Goal: Task Accomplishment & Management: Complete application form

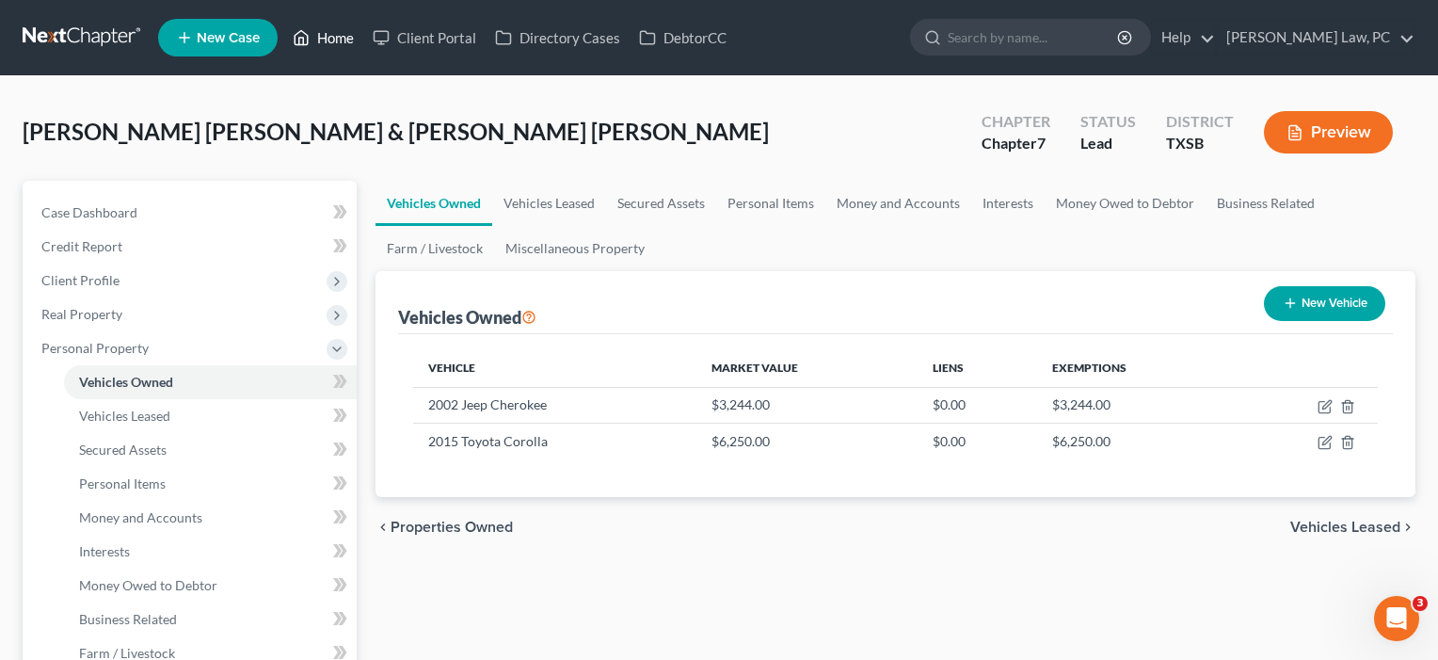
click at [320, 28] on link "Home" at bounding box center [323, 38] width 80 height 34
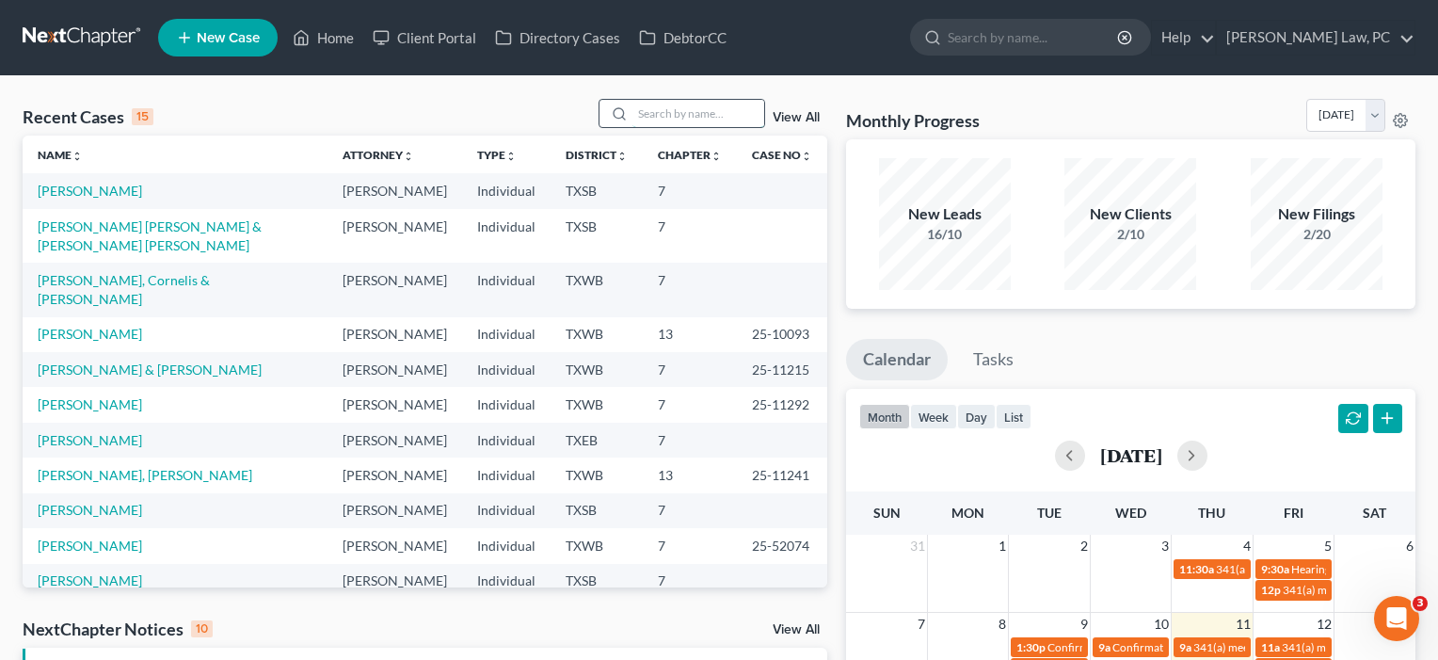
click at [674, 122] on input "search" at bounding box center [699, 113] width 132 height 27
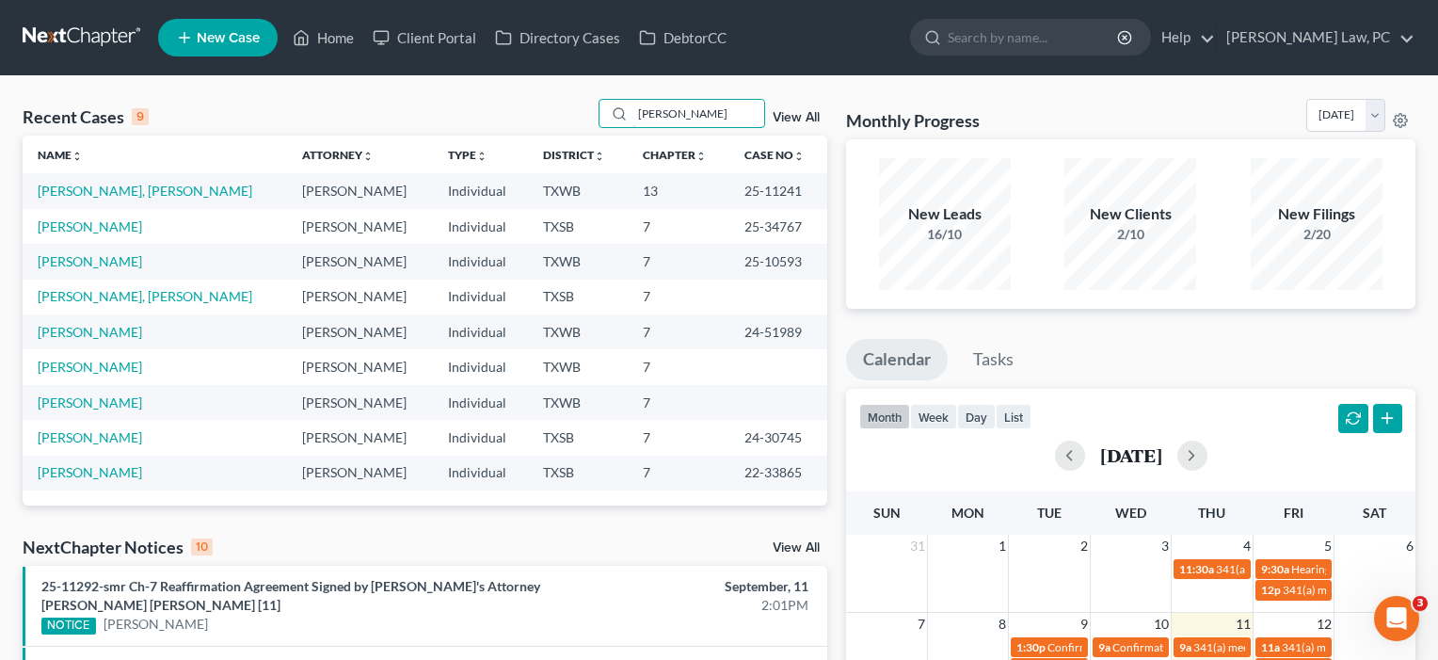
type input "[PERSON_NAME]"
drag, startPoint x: 633, startPoint y: 135, endPoint x: 87, endPoint y: 229, distance: 554.0
click at [87, 229] on link "[PERSON_NAME]" at bounding box center [90, 226] width 104 height 16
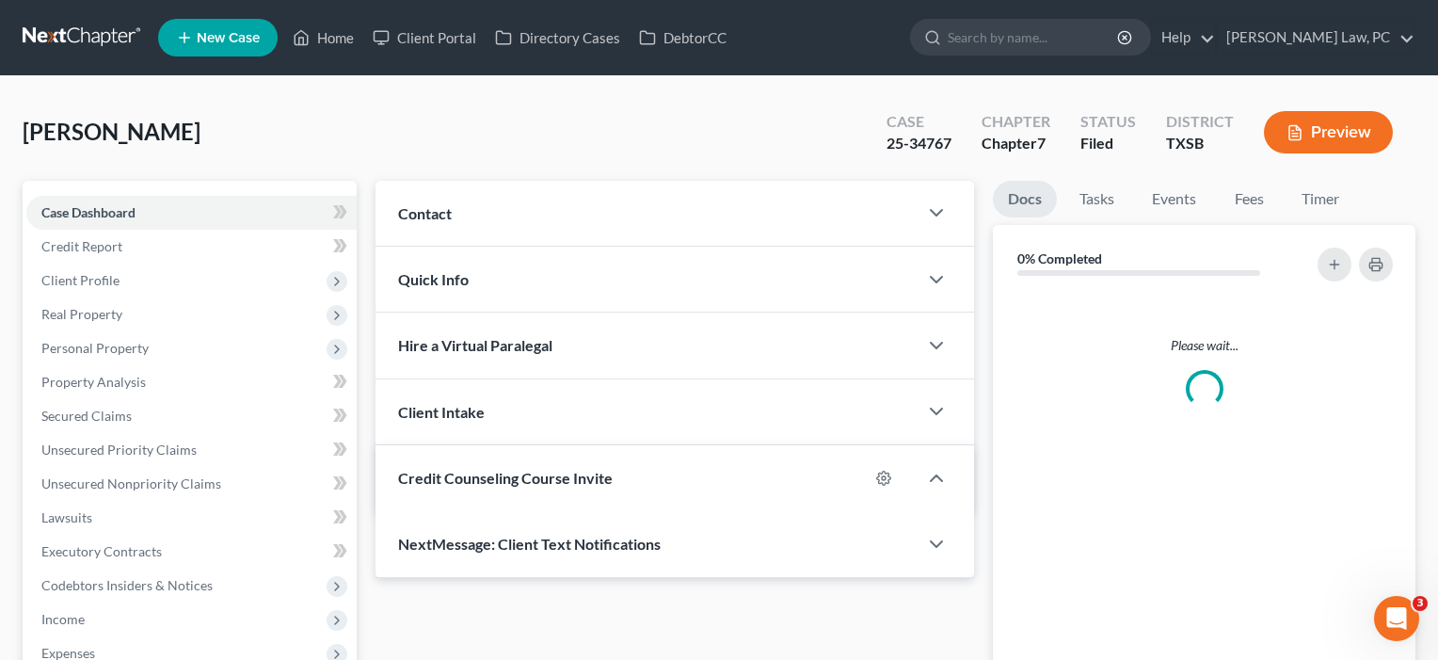
click at [87, 229] on link "Case Dashboard" at bounding box center [191, 213] width 330 height 34
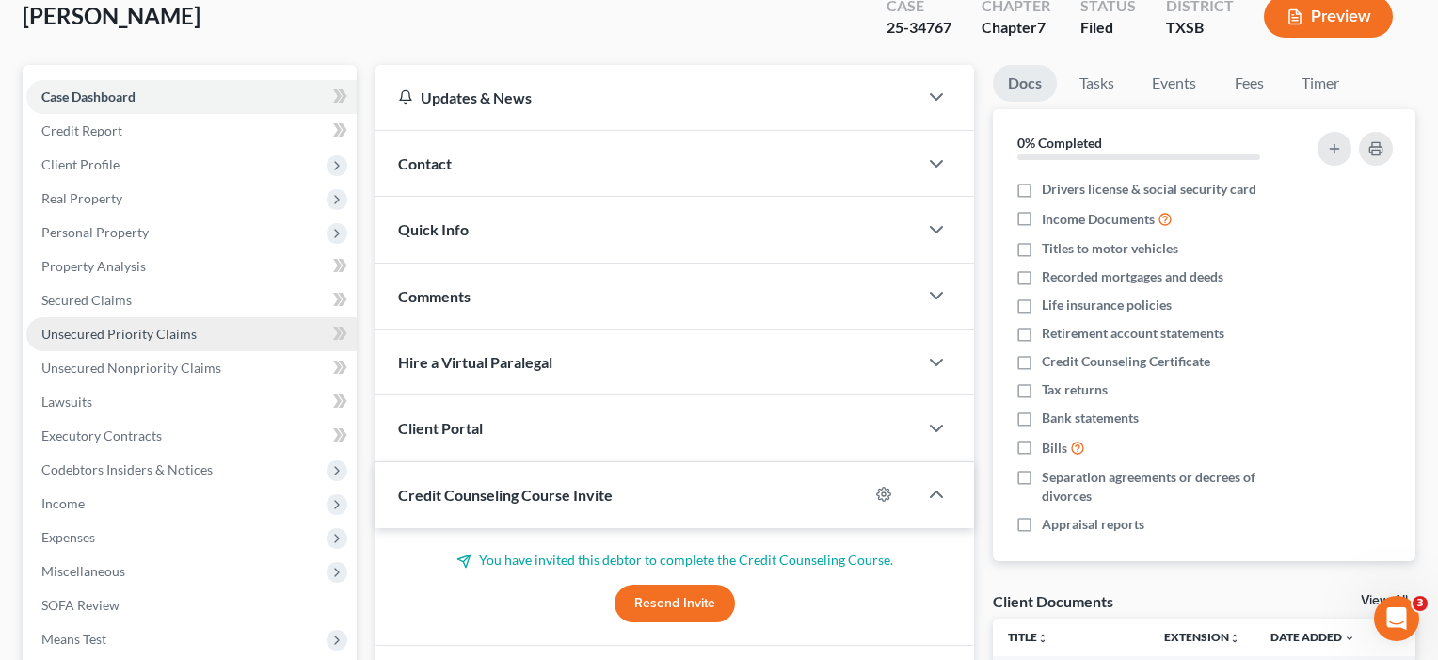
scroll to position [123, 0]
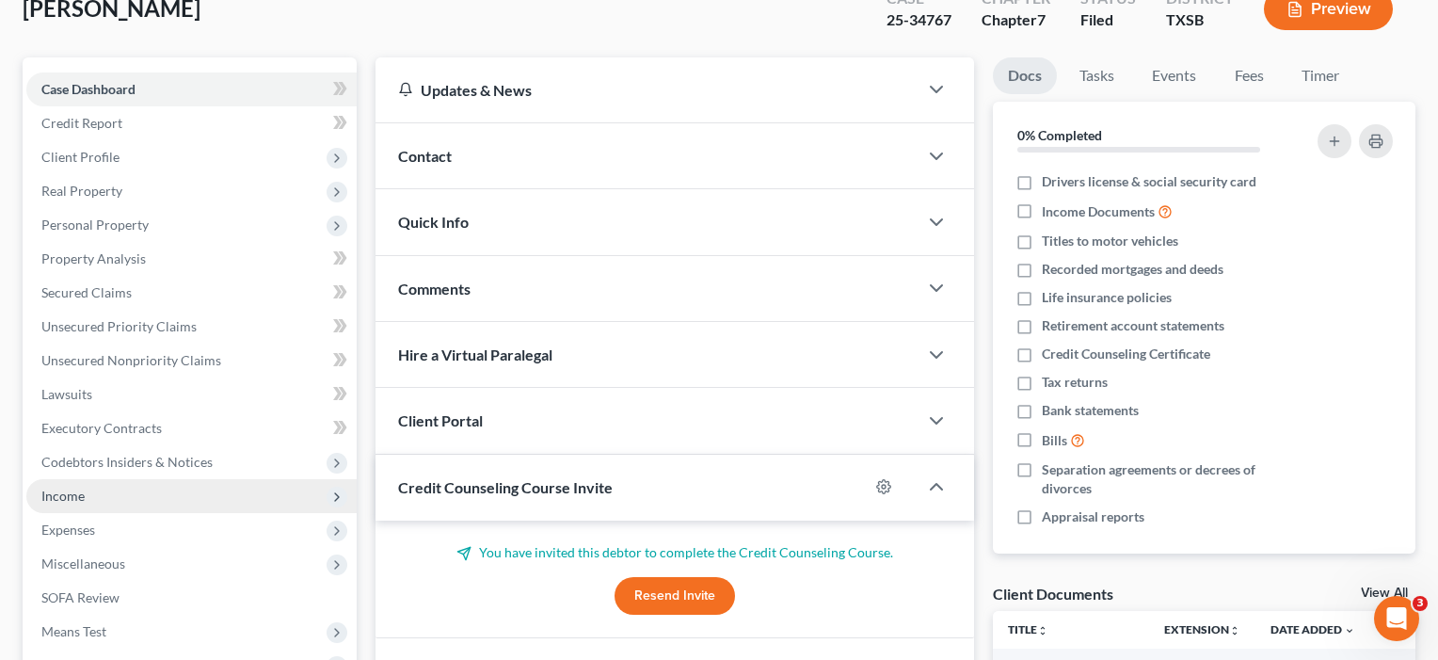
click at [72, 499] on span "Income" at bounding box center [62, 496] width 43 height 16
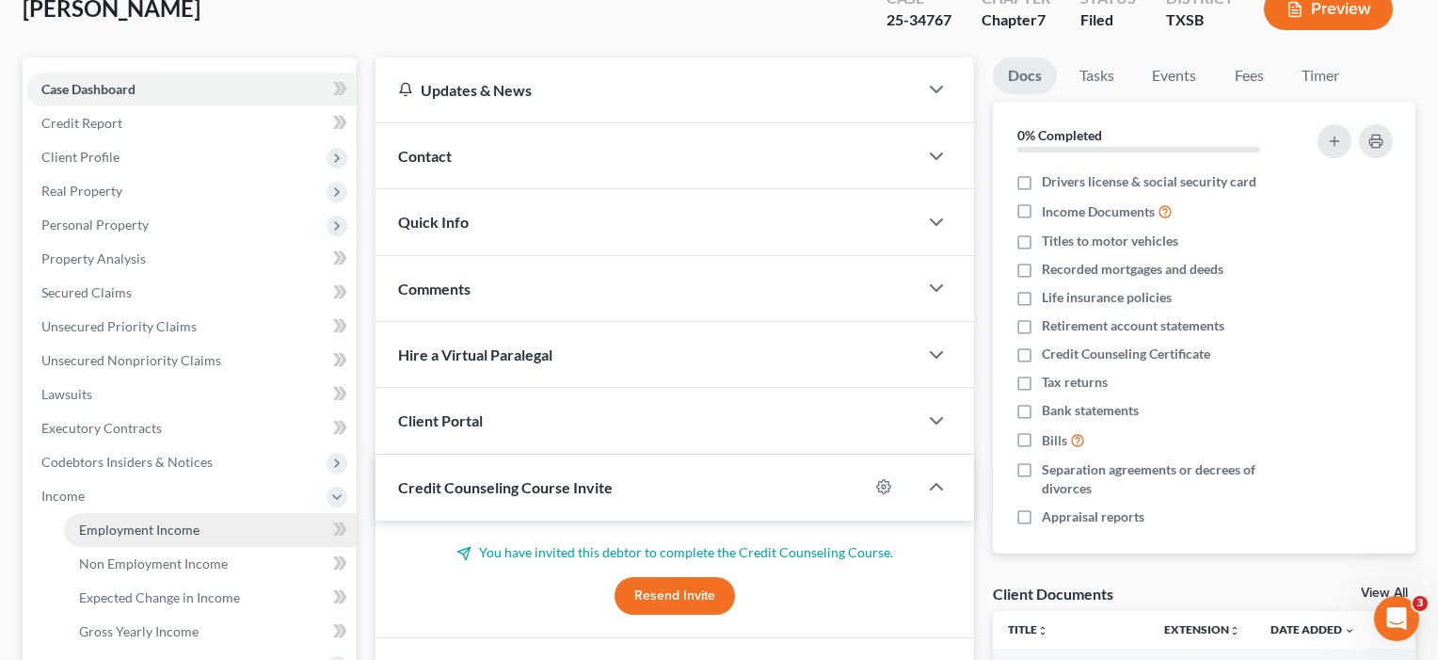
click at [95, 537] on span "Employment Income" at bounding box center [139, 529] width 120 height 16
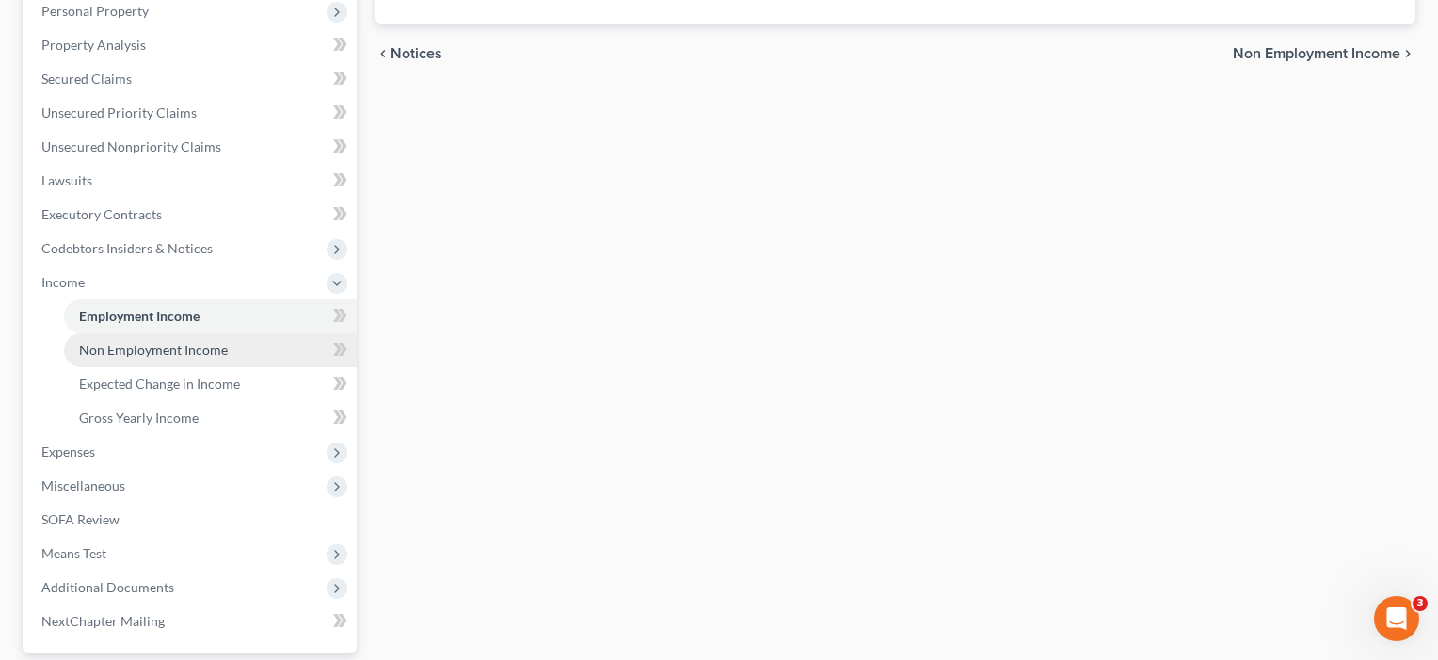
click at [121, 343] on span "Non Employment Income" at bounding box center [153, 350] width 149 height 16
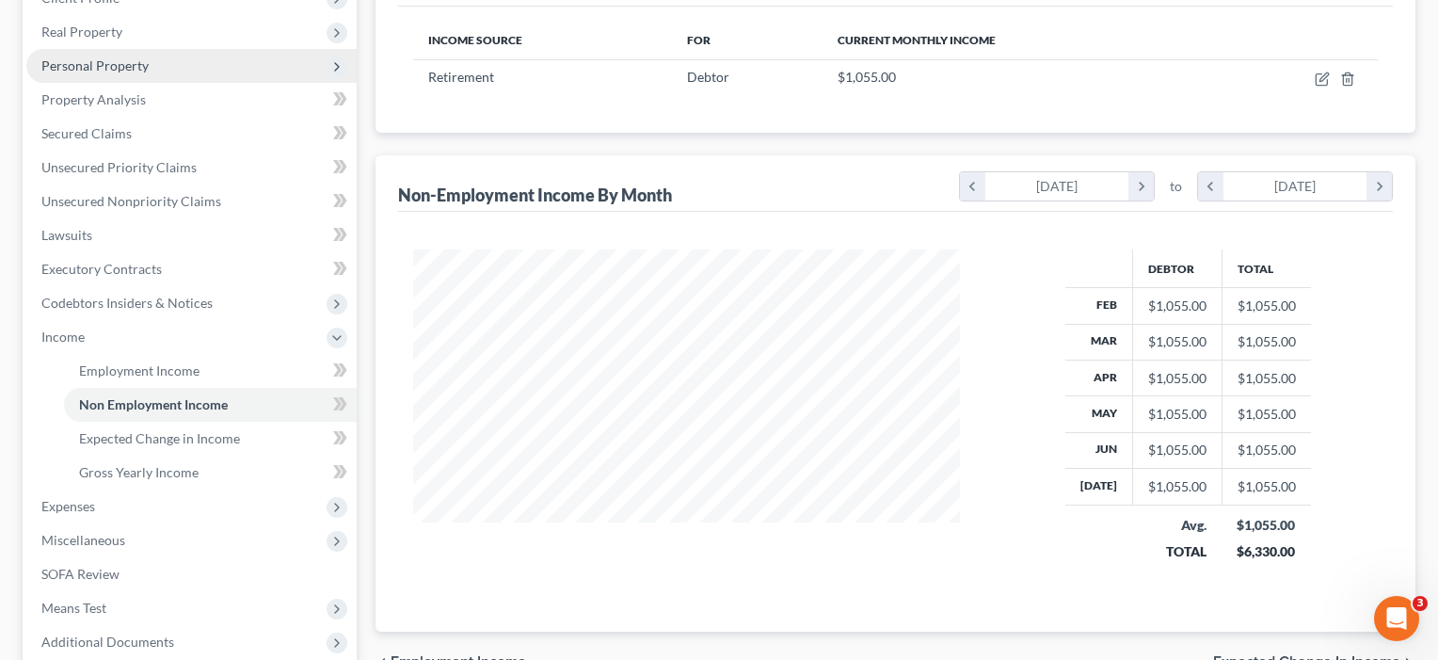
scroll to position [296, 0]
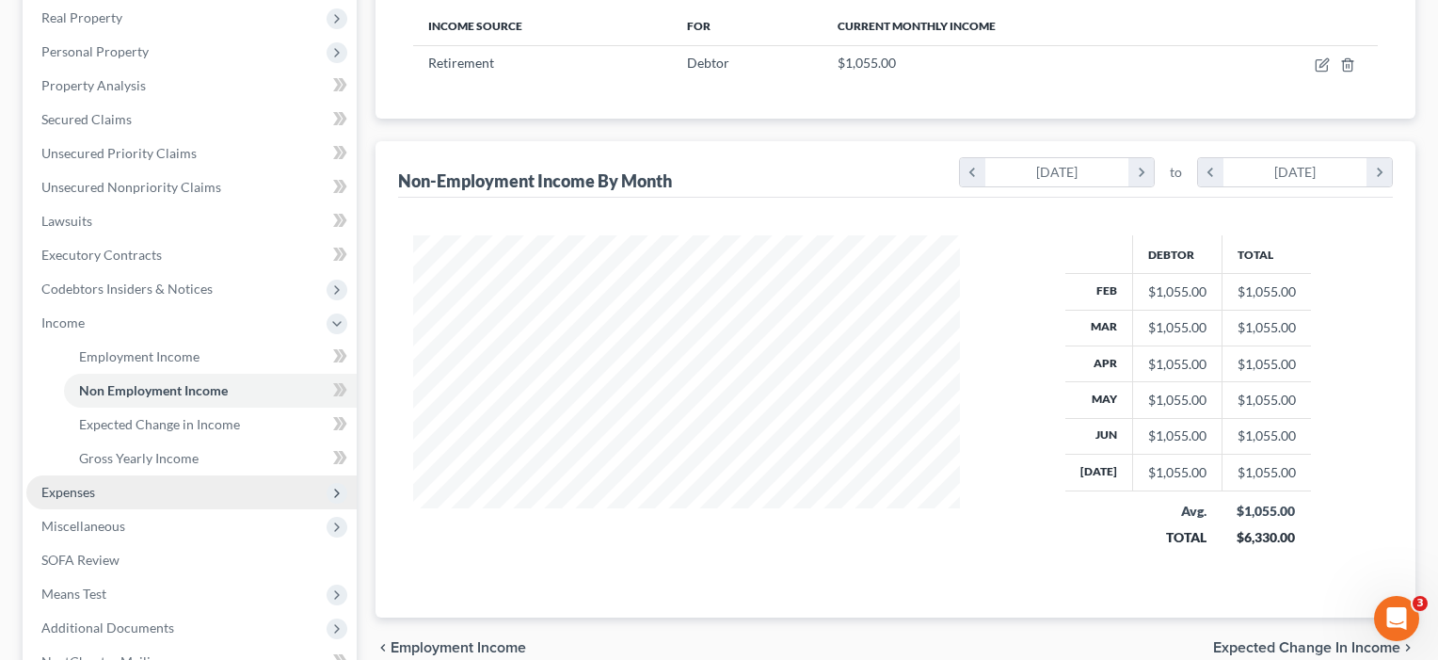
click at [61, 488] on span "Expenses" at bounding box center [68, 492] width 54 height 16
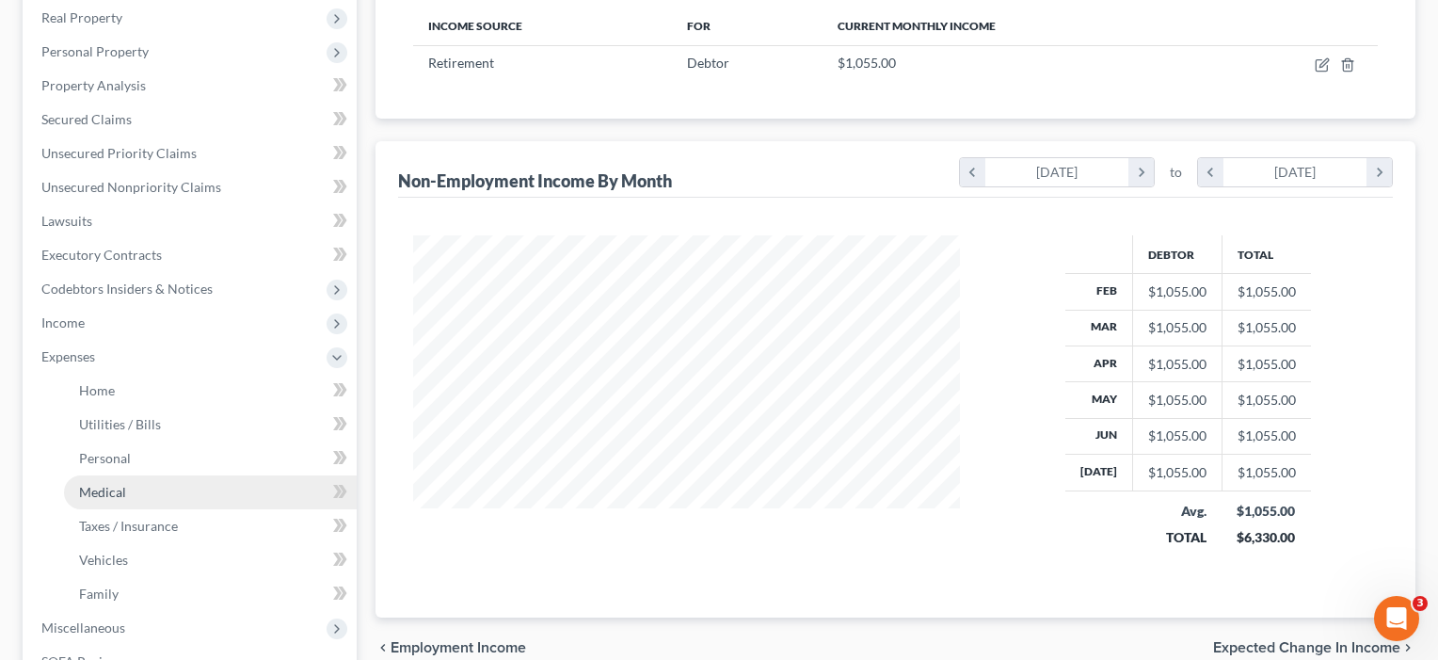
click at [87, 486] on span "Medical" at bounding box center [102, 492] width 47 height 16
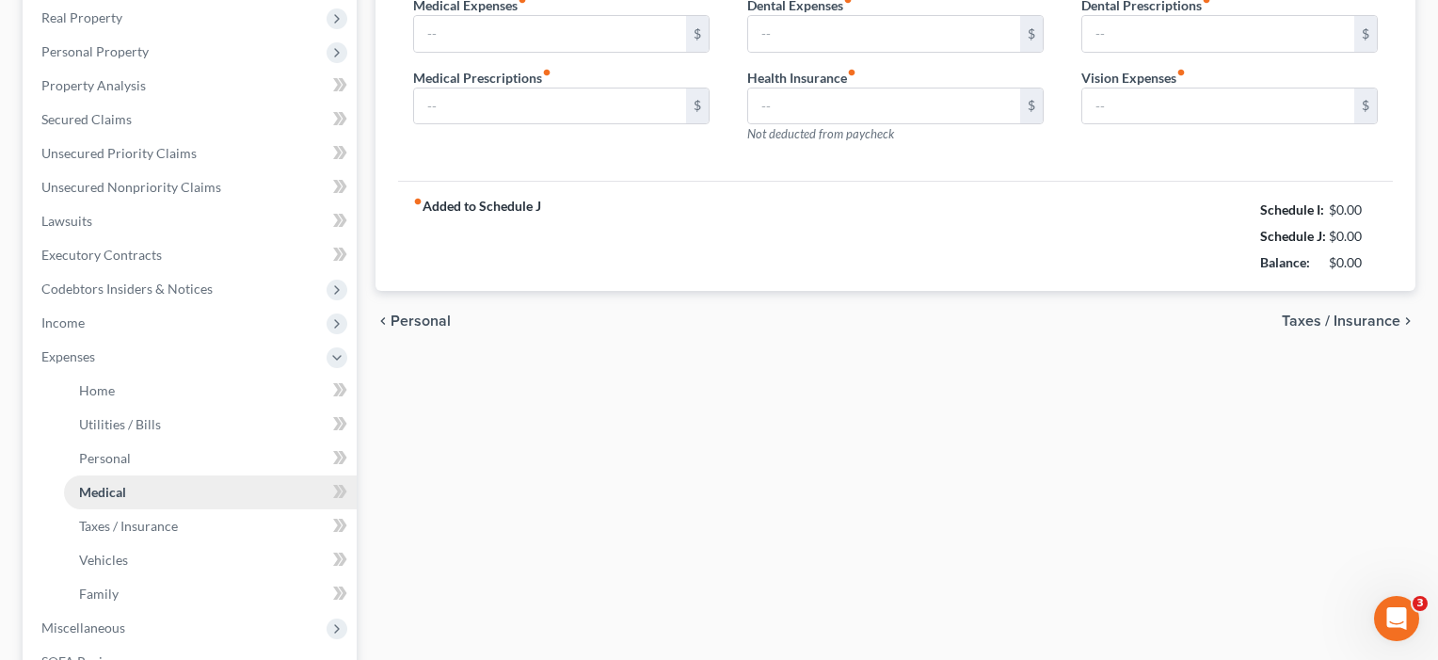
type input "250.00"
type input "0.00"
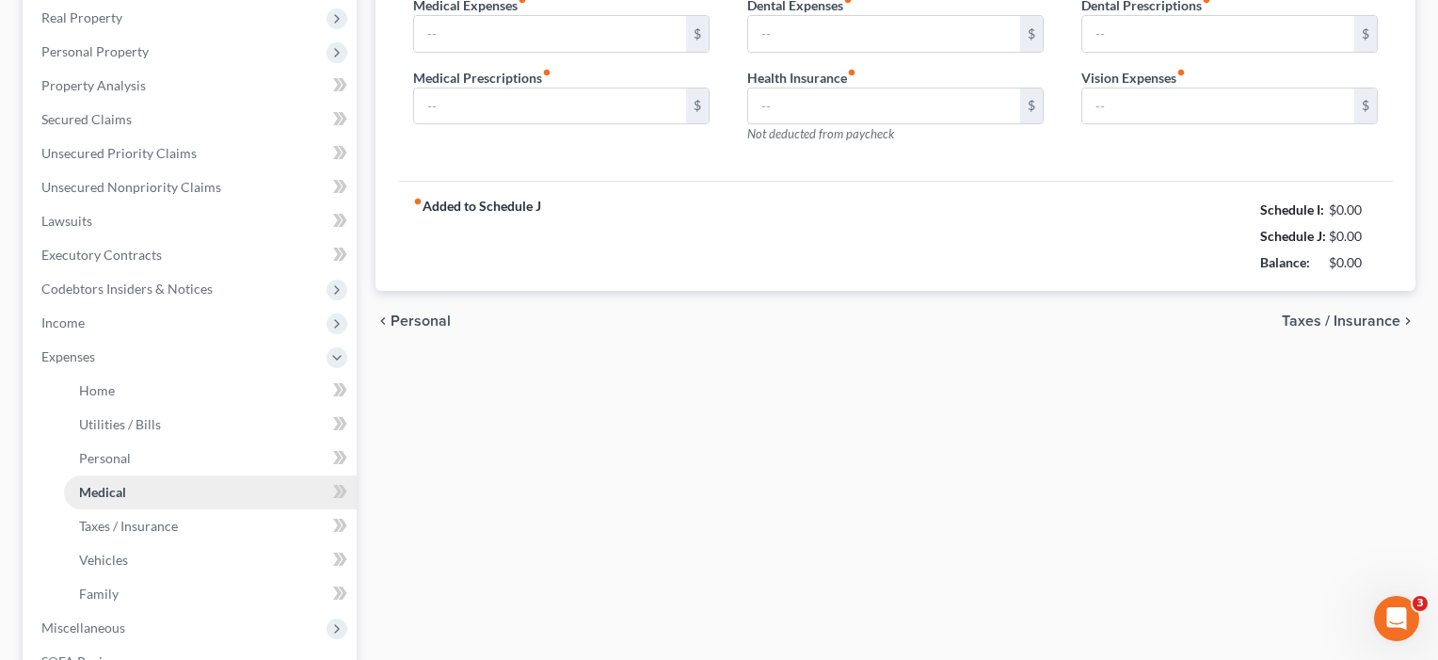
type input "0.00"
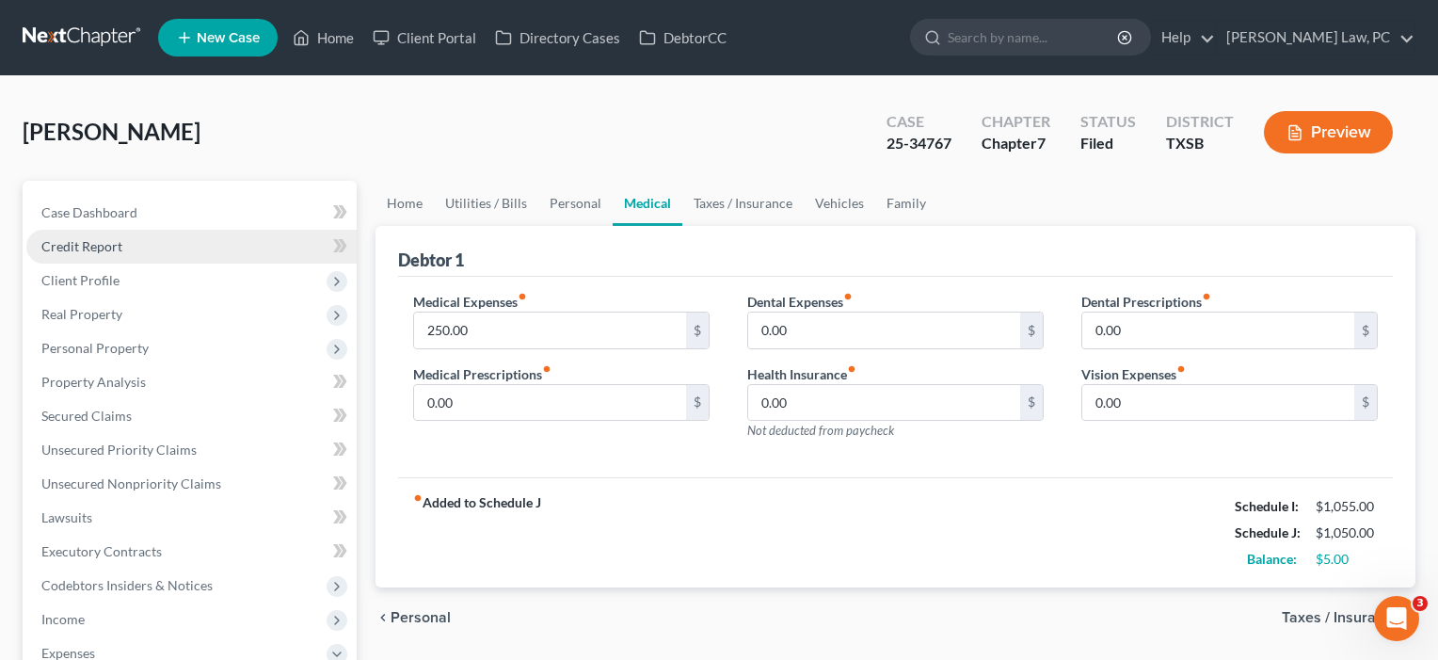
click at [97, 280] on span "Client Profile" at bounding box center [80, 280] width 78 height 16
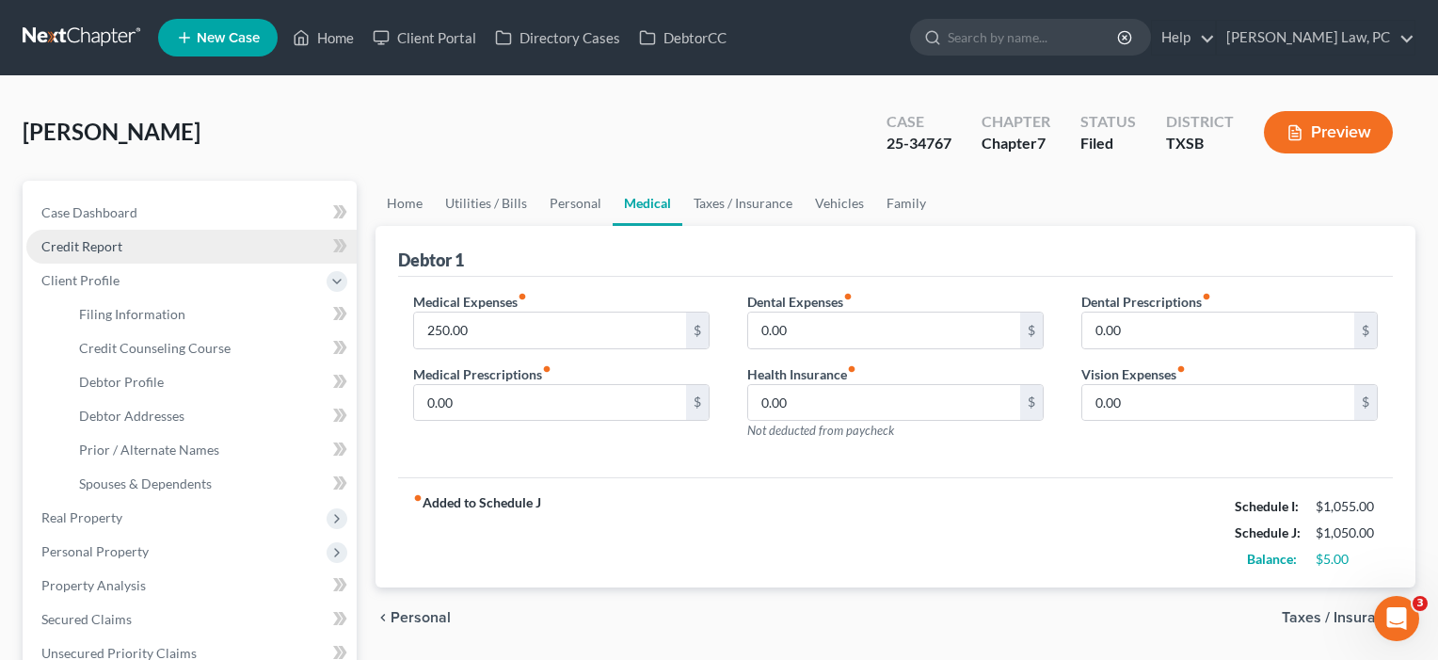
click at [97, 280] on span "Client Profile" at bounding box center [80, 280] width 78 height 16
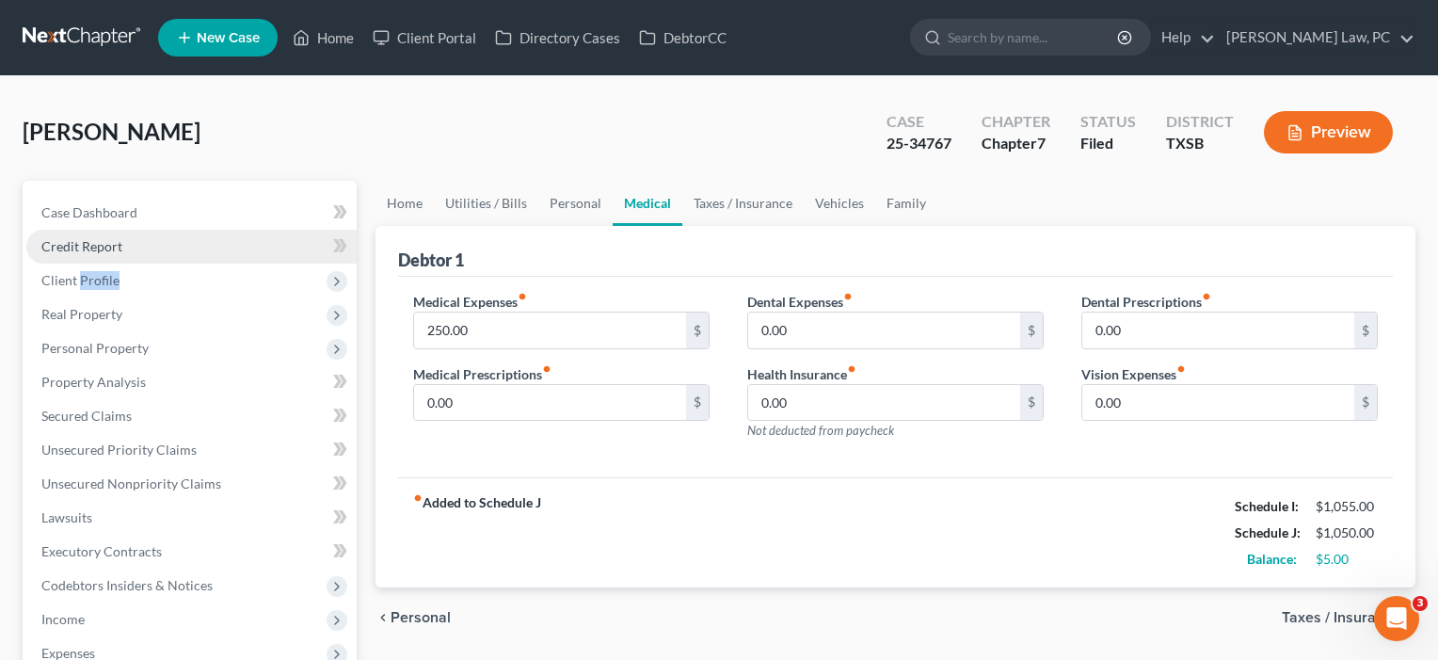
click at [97, 280] on span "Client Profile" at bounding box center [80, 280] width 78 height 16
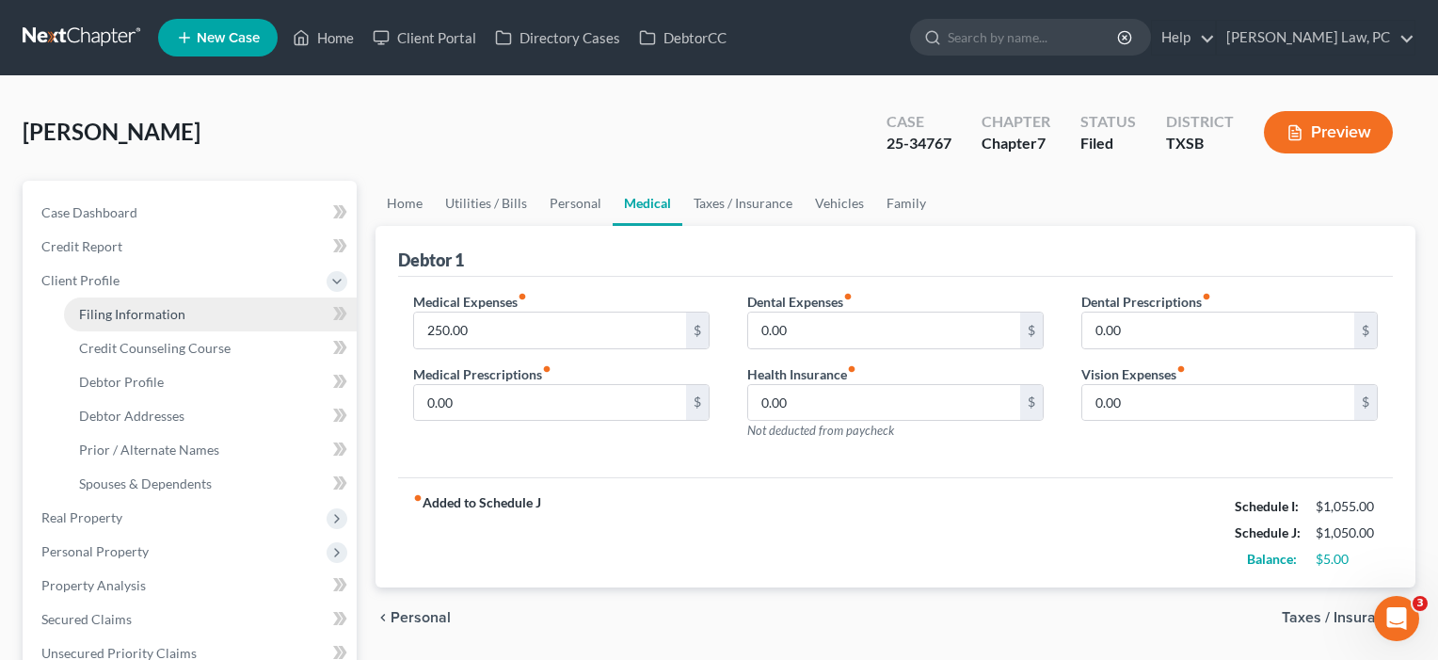
click at [104, 314] on span "Filing Information" at bounding box center [132, 314] width 106 height 16
select select "1"
select select "0"
select select "79"
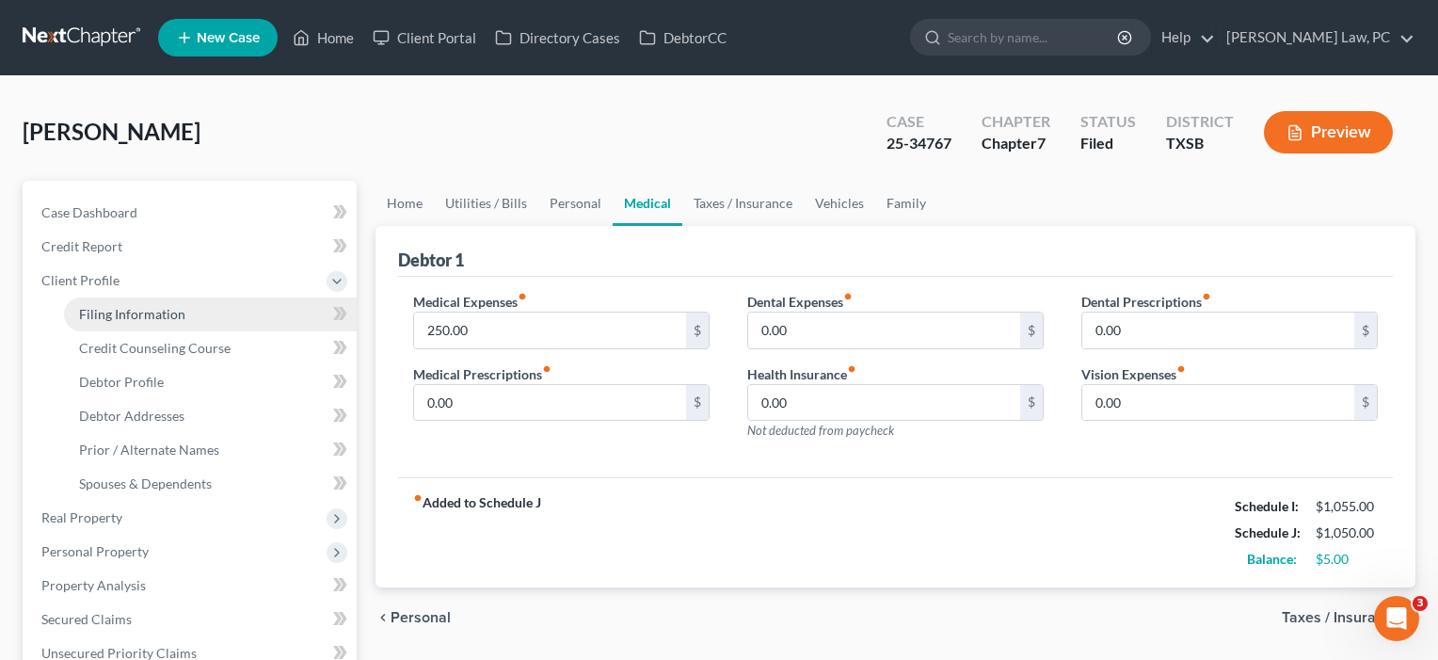
select select "2"
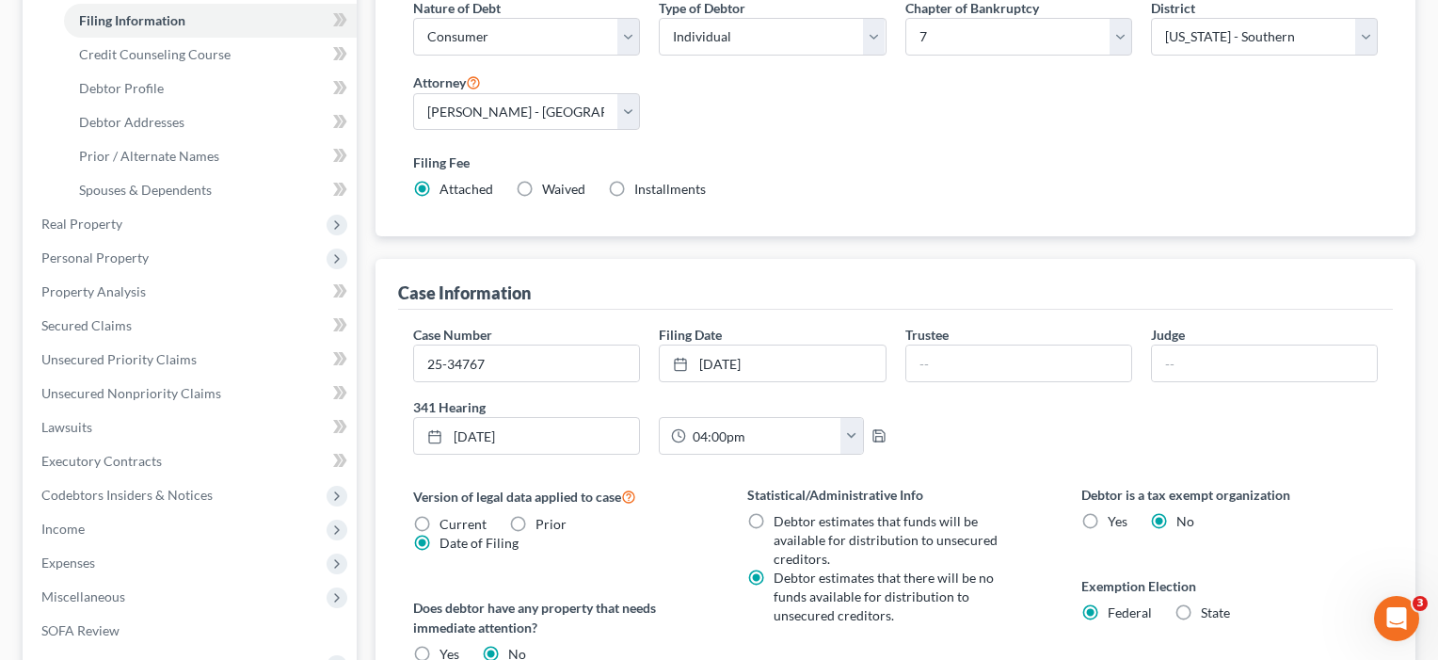
scroll to position [296, 0]
